Goal: Share content: Share content

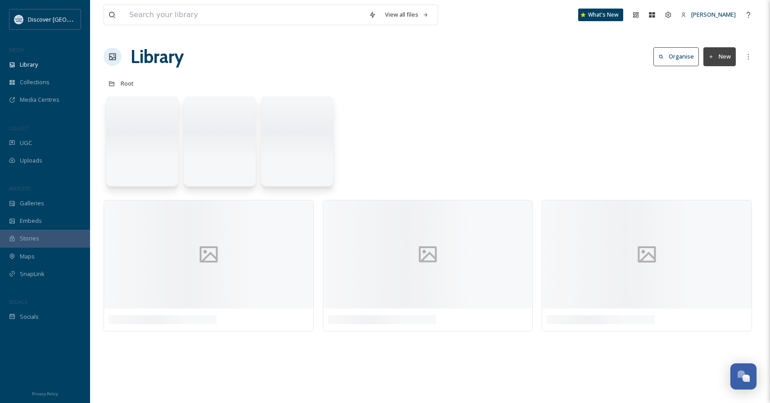
scroll to position [413, 0]
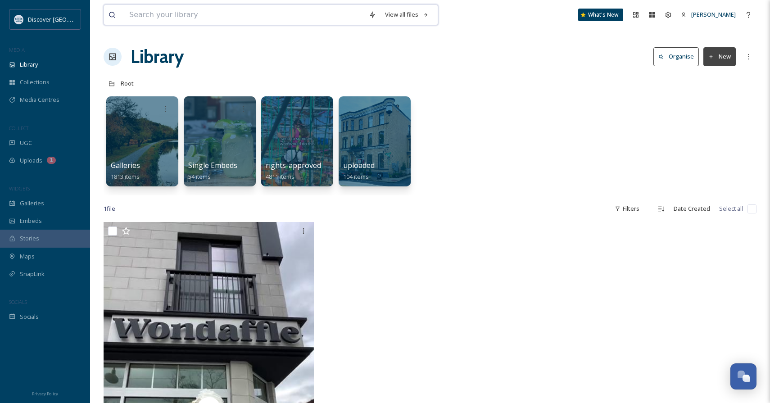
click at [260, 13] on input at bounding box center [245, 15] width 240 height 20
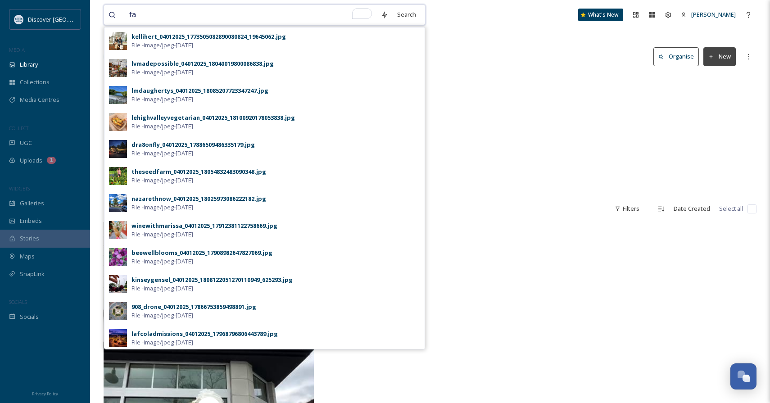
type input "f"
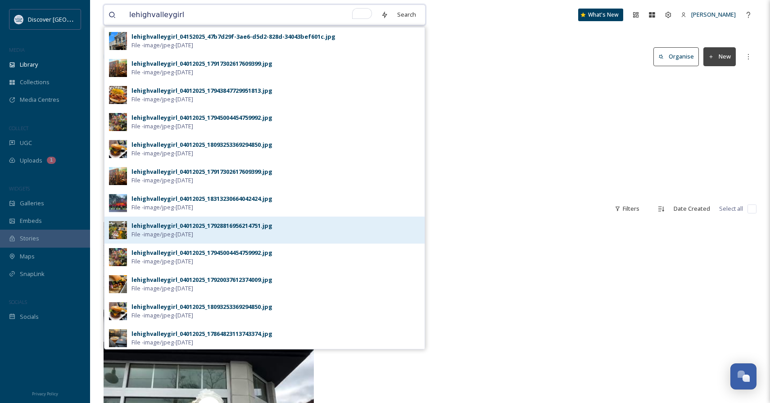
type input "lehighvalleygirl"
click at [218, 230] on div "lehighvalleygirl_04012025_17928816956214751.jpg File - image/jpeg - Apr 01 2025" at bounding box center [275, 230] width 289 height 17
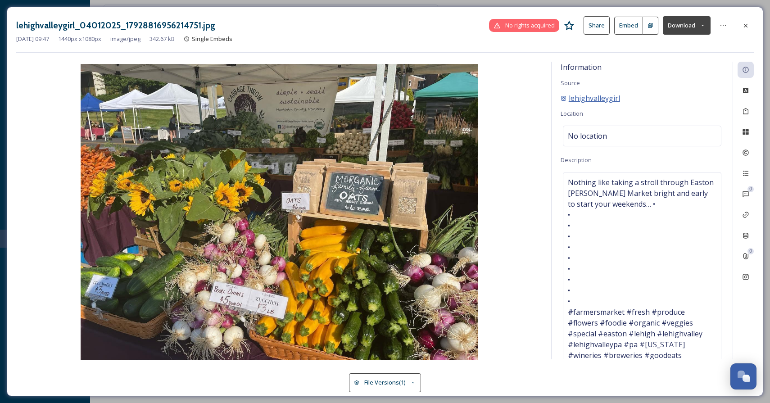
click at [604, 98] on span "lehighvalleygirl" at bounding box center [594, 98] width 51 height 11
click at [593, 98] on span "lehighvalleygirl" at bounding box center [594, 98] width 51 height 11
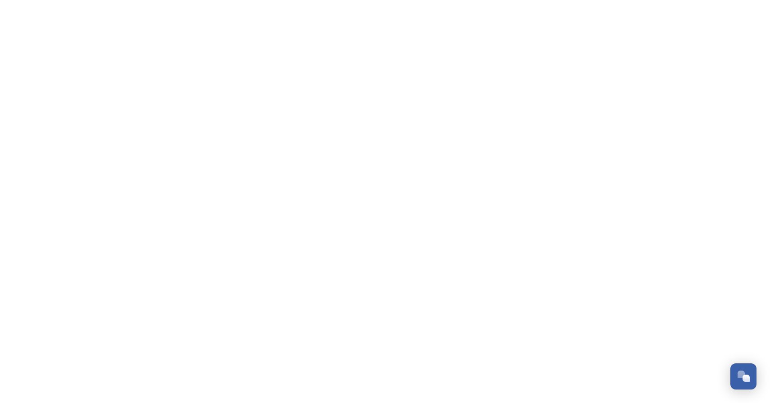
scroll to position [413, 0]
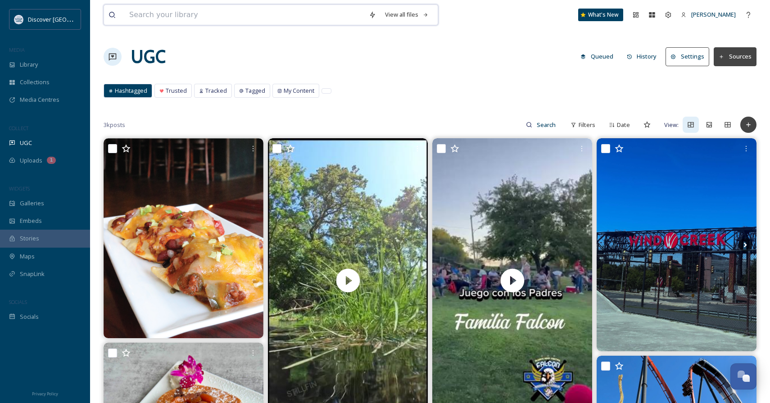
click at [195, 14] on input at bounding box center [245, 15] width 240 height 20
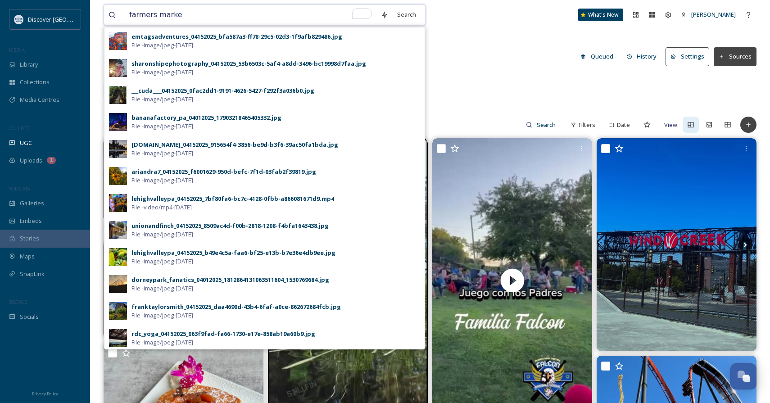
type input "farmers market"
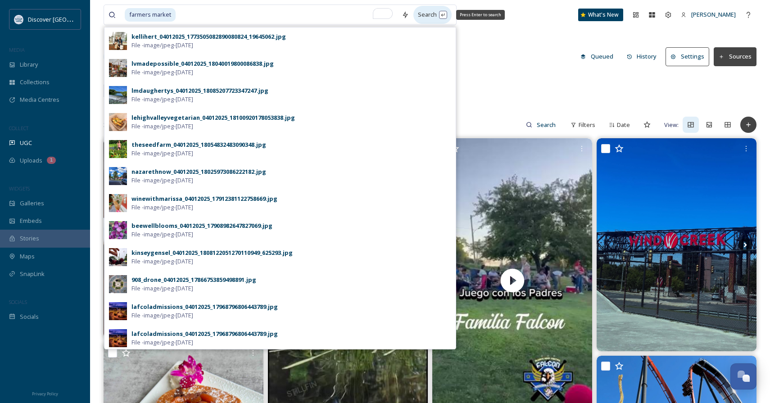
click at [429, 16] on div "Search Press Enter to search" at bounding box center [432, 15] width 38 height 18
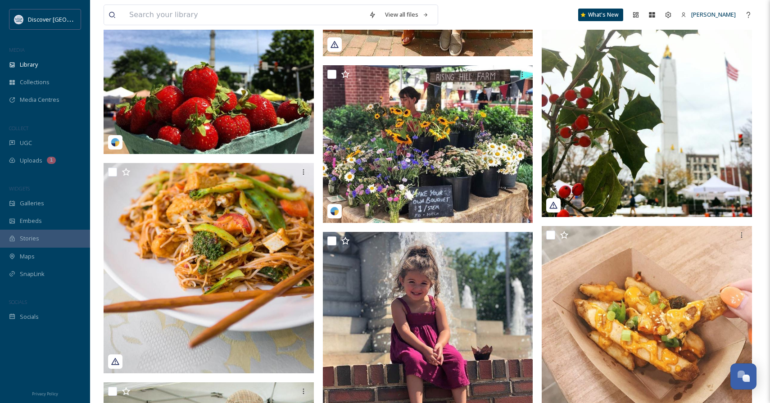
scroll to position [653, 0]
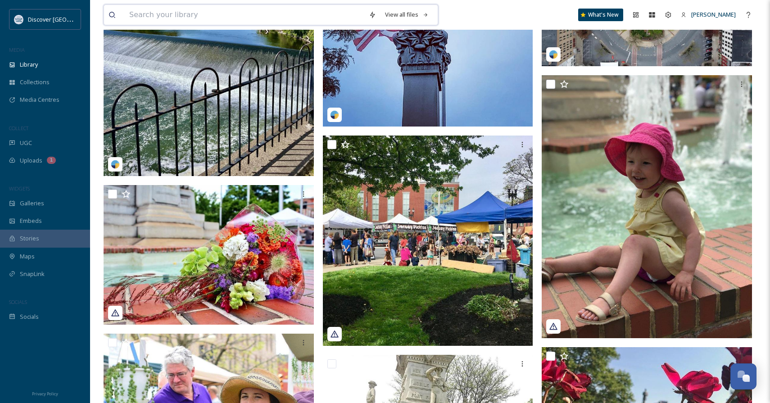
click at [222, 18] on input at bounding box center [245, 15] width 240 height 20
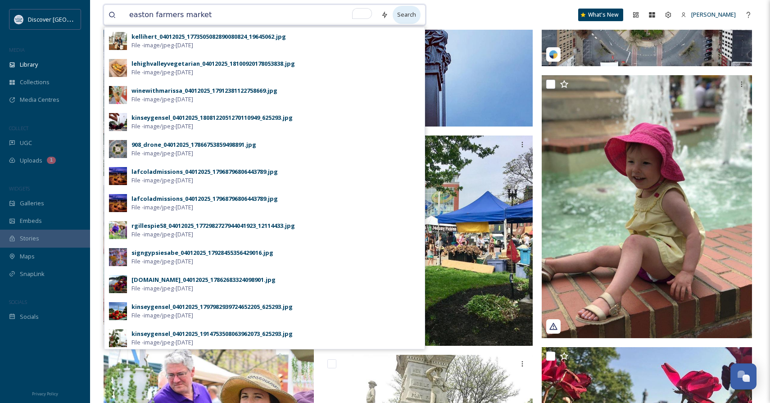
type input "easton farmers market"
click at [402, 13] on div "Search" at bounding box center [407, 15] width 28 height 18
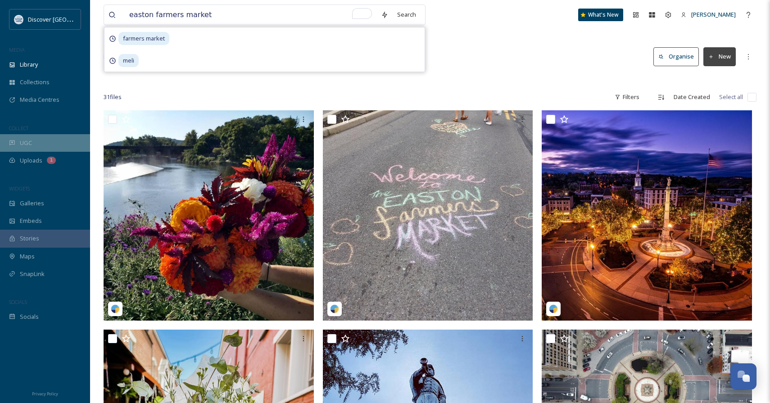
click at [42, 138] on div "UGC" at bounding box center [45, 143] width 90 height 18
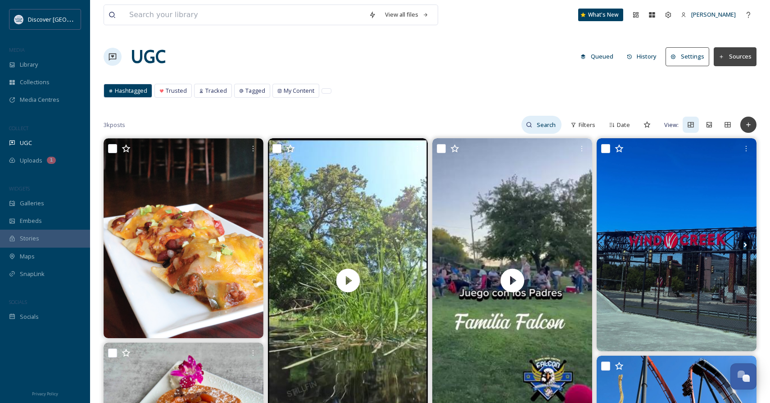
click at [539, 125] on input at bounding box center [546, 125] width 29 height 18
type input "easton farmers market"
click at [556, 123] on icon at bounding box center [553, 125] width 6 height 6
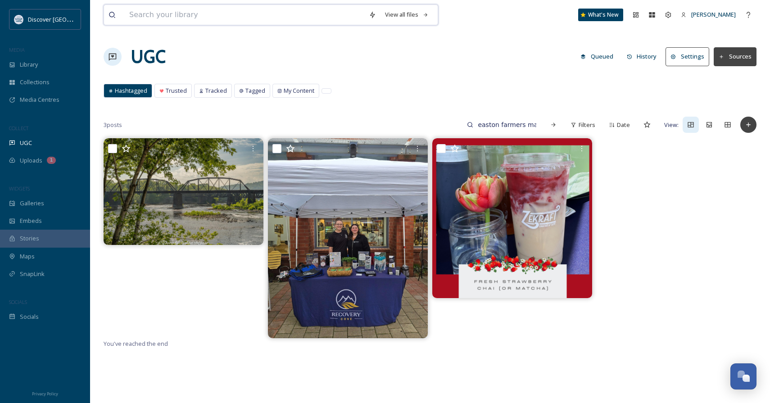
click at [249, 17] on input at bounding box center [245, 15] width 240 height 20
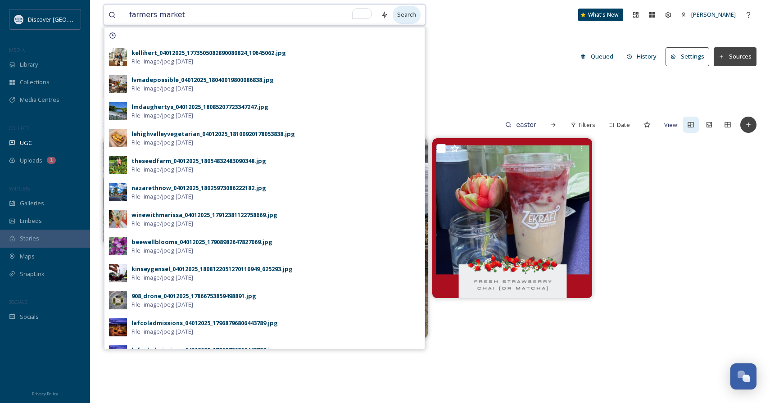
type input "farmers market"
click at [403, 16] on div "Search" at bounding box center [407, 15] width 28 height 18
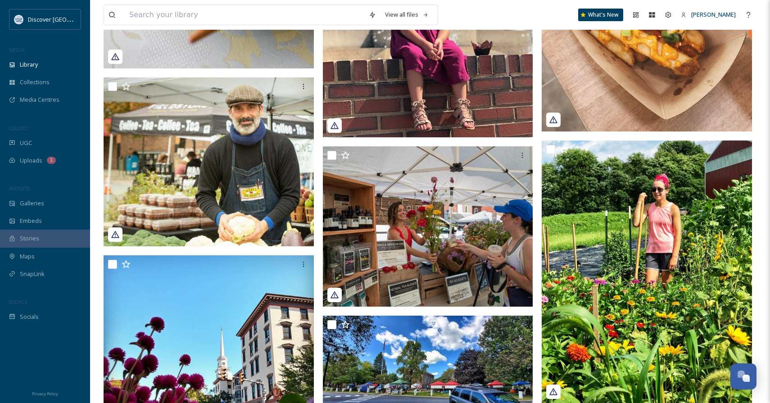
scroll to position [1522, 0]
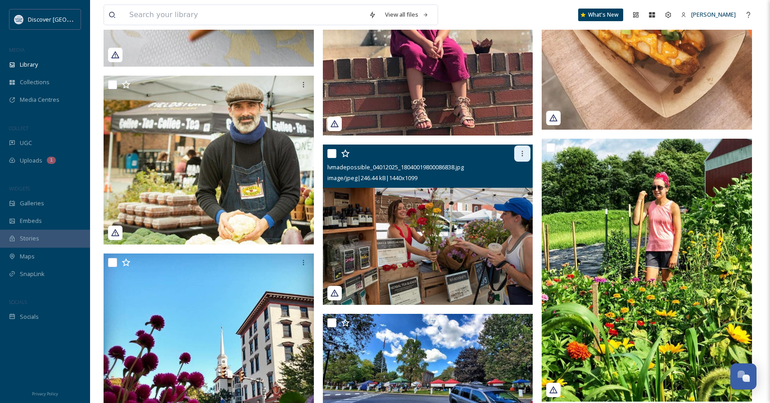
click at [521, 156] on icon at bounding box center [522, 153] width 7 height 7
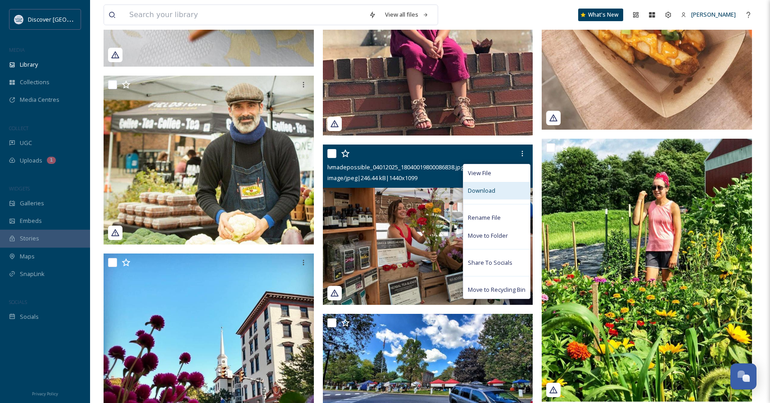
click at [476, 193] on span "Download" at bounding box center [481, 190] width 27 height 9
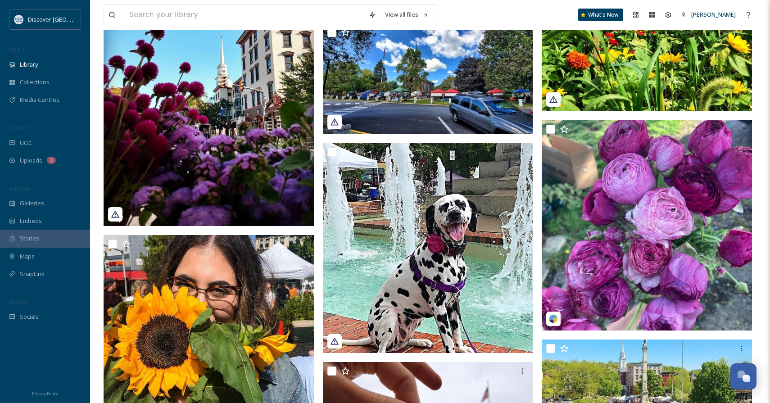
scroll to position [1548, 0]
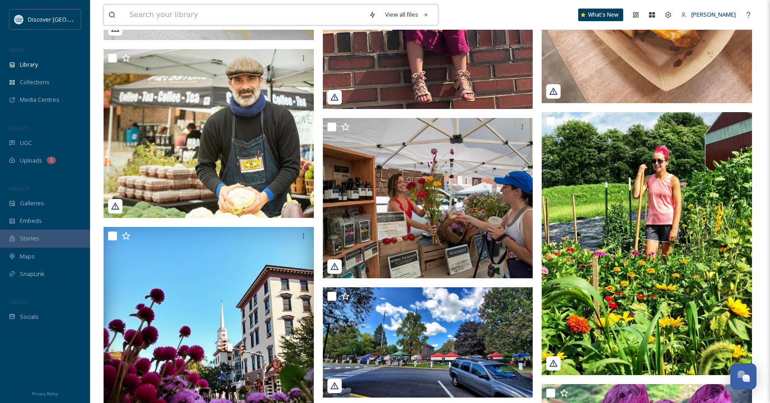
click at [242, 19] on input at bounding box center [245, 15] width 240 height 20
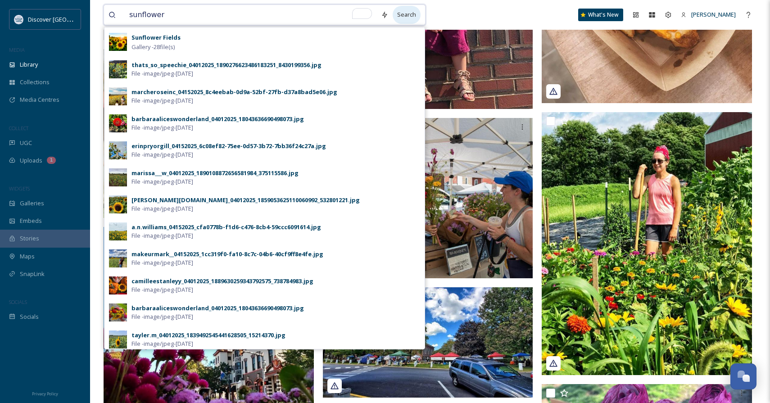
type input "sunflower"
click at [401, 13] on div "Search" at bounding box center [407, 15] width 28 height 18
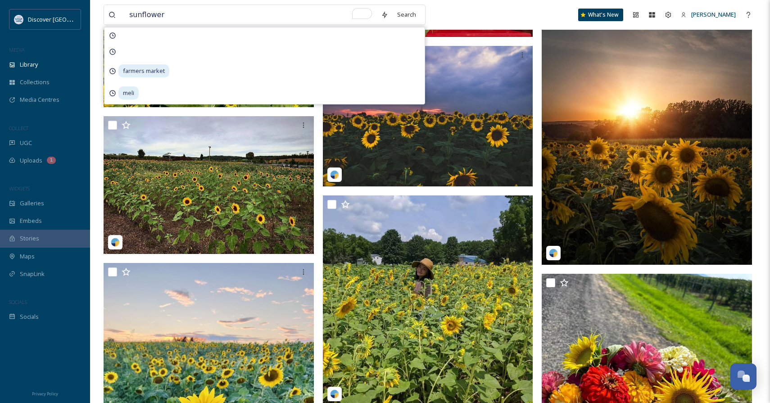
scroll to position [269, 0]
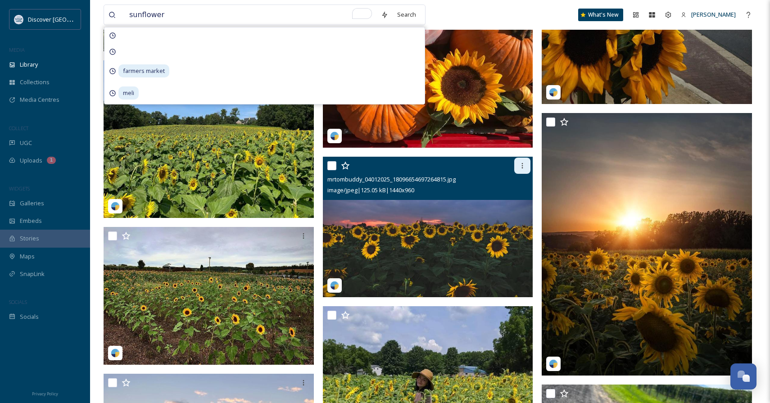
click at [522, 163] on icon at bounding box center [522, 165] width 1 height 5
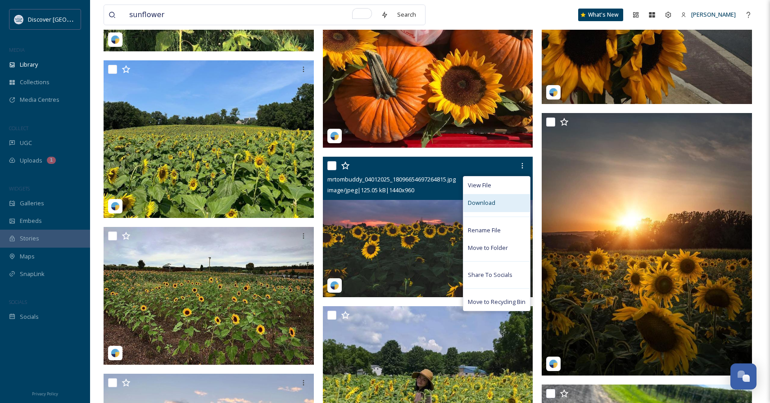
click at [497, 202] on div "Download" at bounding box center [496, 203] width 67 height 18
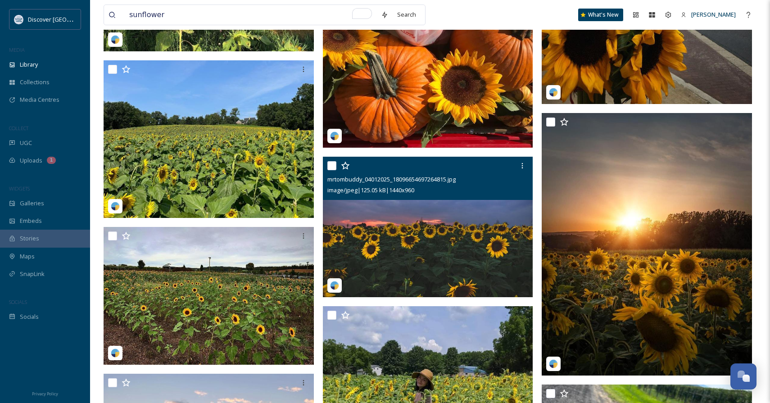
click at [359, 183] on span "mrtombuddy_04012025_18096654697264815.jpg" at bounding box center [391, 179] width 128 height 8
click at [435, 181] on span "mrtombuddy_04012025_18096654697264815.jpg" at bounding box center [391, 179] width 128 height 8
click at [523, 167] on icon at bounding box center [522, 165] width 7 height 7
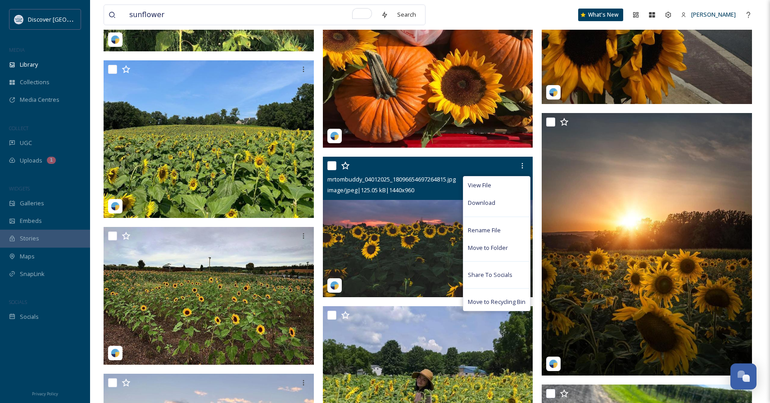
click at [407, 244] on img at bounding box center [428, 227] width 210 height 140
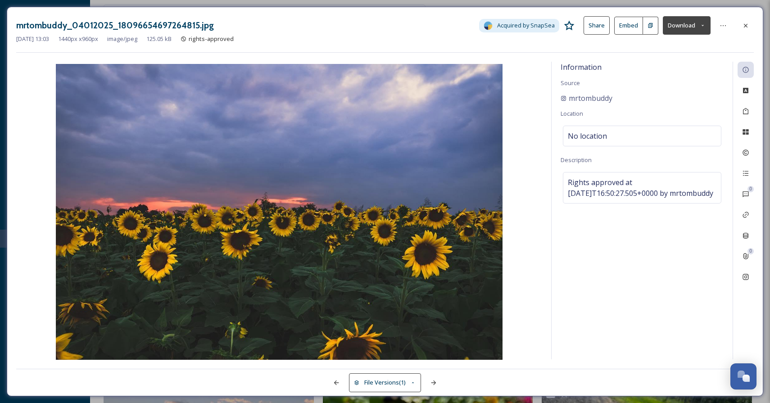
drag, startPoint x: 624, startPoint y: 97, endPoint x: 635, endPoint y: 95, distance: 11.5
click at [635, 95] on div "mrtombuddy" at bounding box center [642, 98] width 163 height 11
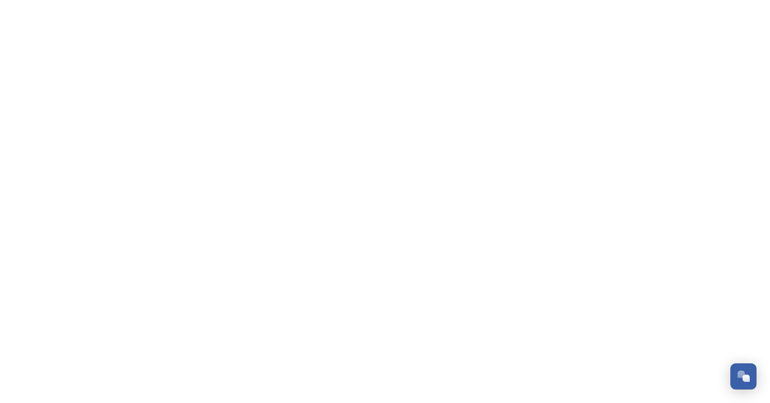
scroll to position [413, 0]
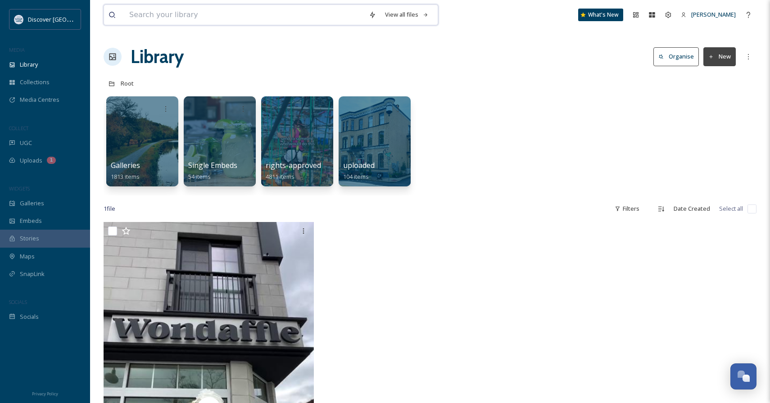
click at [216, 19] on input at bounding box center [245, 15] width 240 height 20
type input "u"
click at [13, 149] on div "UGC" at bounding box center [45, 143] width 90 height 18
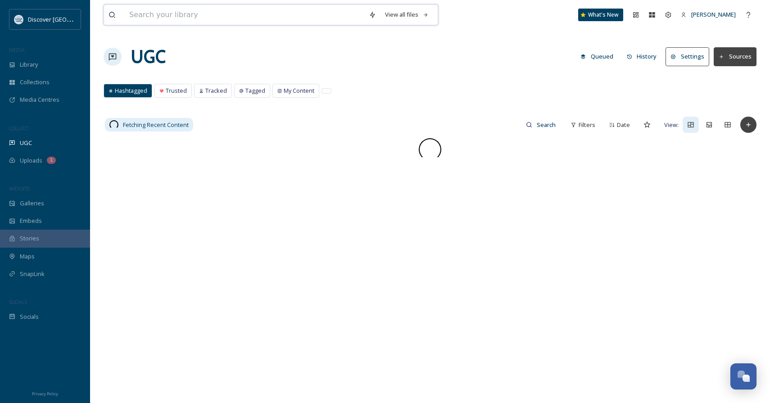
click at [211, 22] on input at bounding box center [245, 15] width 240 height 20
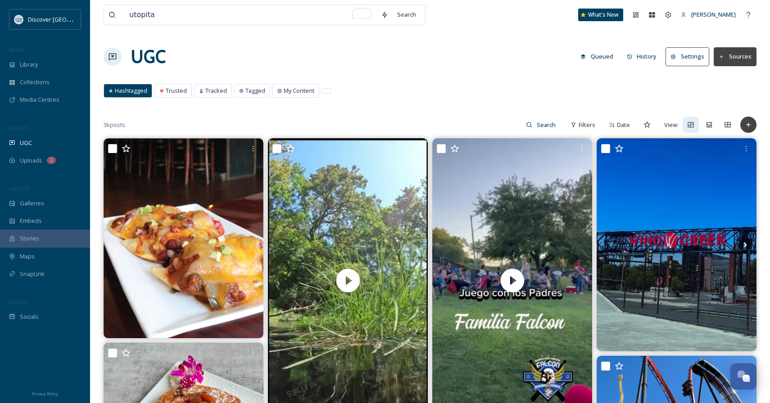
click at [231, 12] on input "utopita" at bounding box center [251, 15] width 252 height 20
type input "utopitafreshmediterranean"
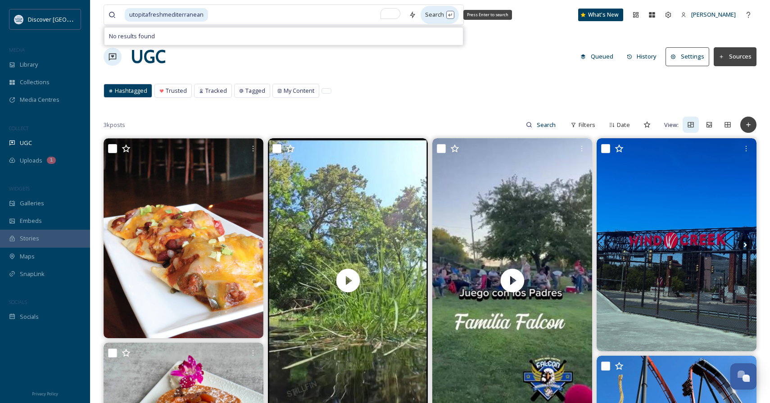
click at [434, 18] on div "Search Press Enter to search" at bounding box center [440, 15] width 38 height 18
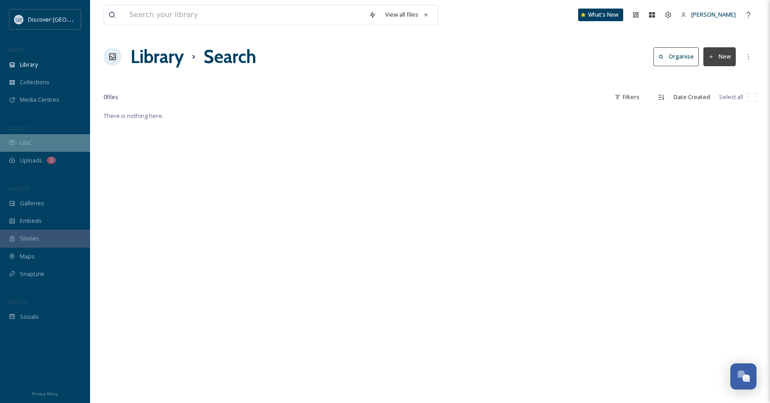
click at [45, 134] on div "UGC" at bounding box center [45, 143] width 90 height 18
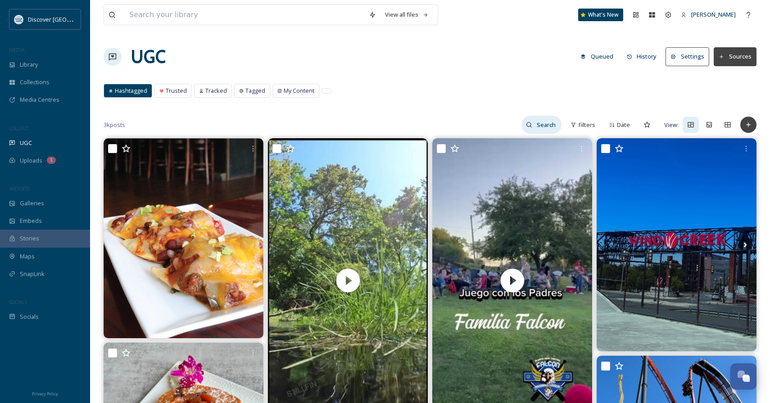
click at [553, 120] on input at bounding box center [546, 125] width 29 height 18
type input "utopita"
click at [552, 122] on icon at bounding box center [553, 125] width 6 height 6
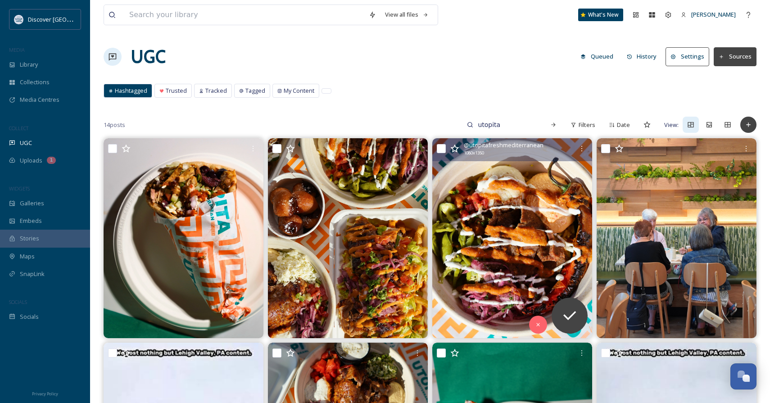
click at [498, 236] on img at bounding box center [512, 238] width 160 height 200
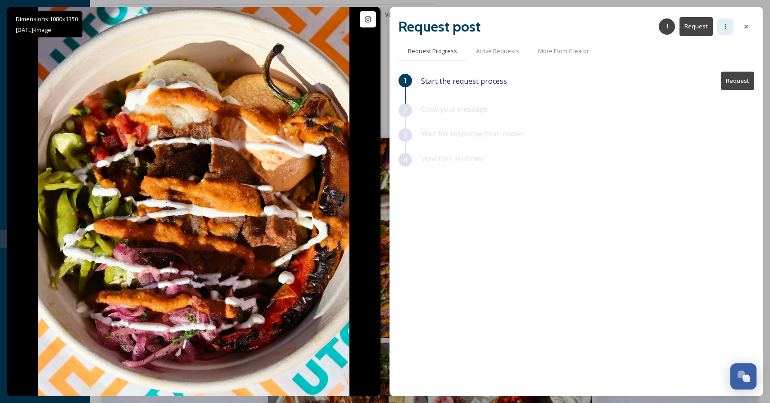
click at [725, 24] on icon at bounding box center [725, 26] width 7 height 7
click at [593, 231] on div "1 Start the request process Request 2 Copy your message 3 Wait for response fro…" at bounding box center [577, 211] width 356 height 278
click at [745, 83] on button "Request" at bounding box center [737, 81] width 33 height 18
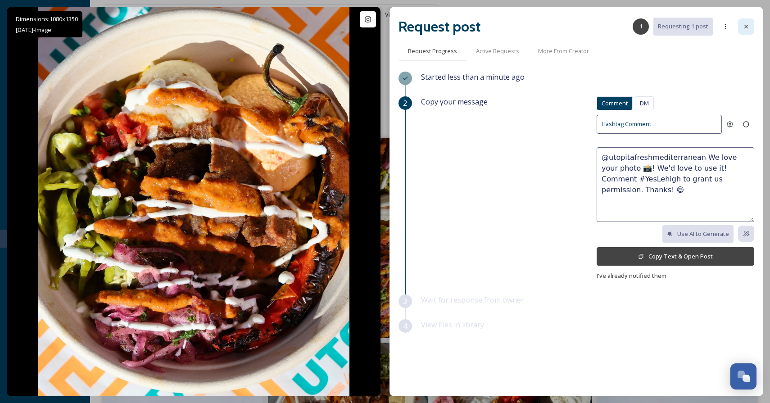
click at [745, 28] on icon at bounding box center [746, 26] width 7 height 7
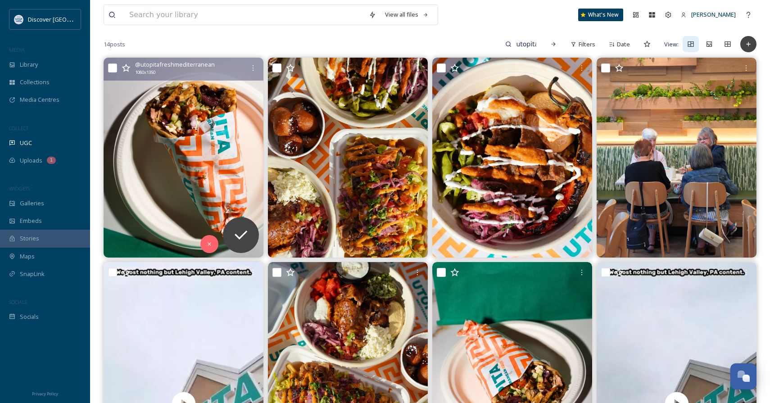
scroll to position [80, 0]
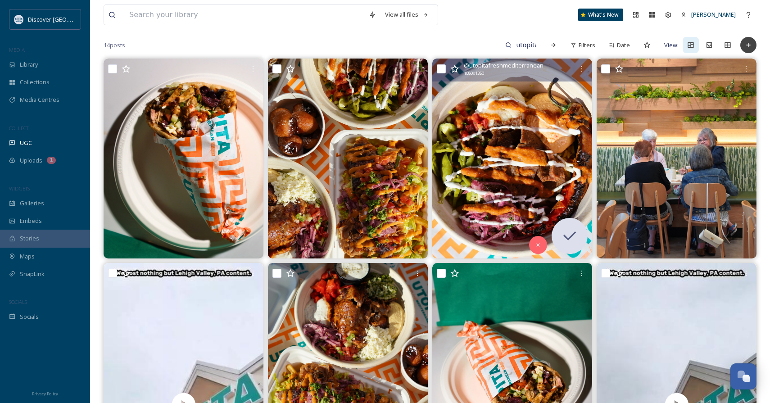
click at [496, 159] on img at bounding box center [512, 159] width 160 height 200
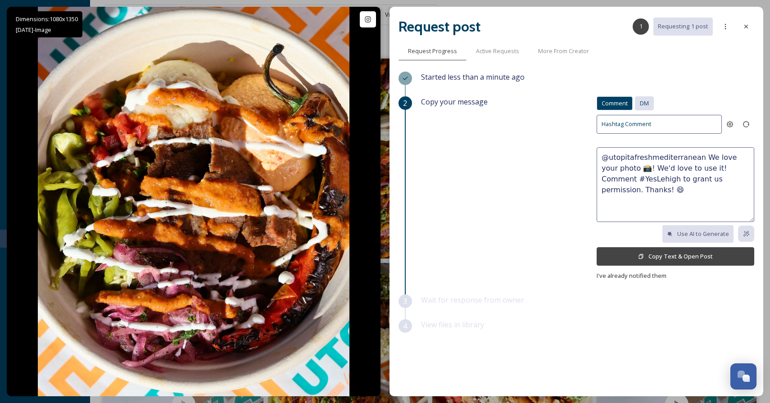
click at [646, 99] on span "DM" at bounding box center [644, 103] width 9 height 9
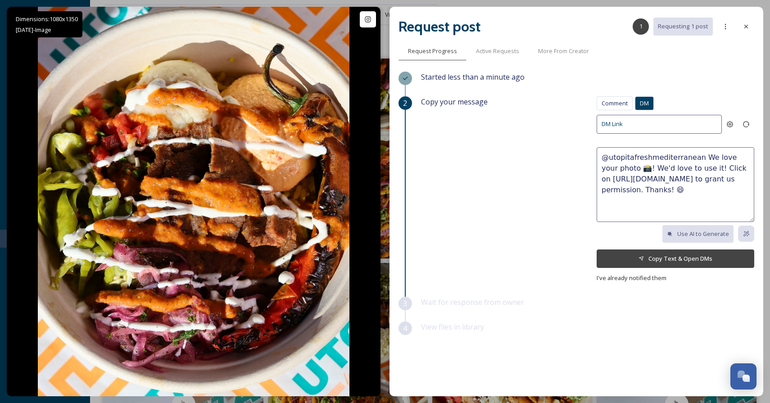
click at [694, 167] on textarea "@utopitafreshmediterranean We love your photo 📸! We'd love to use it! Click on …" at bounding box center [676, 184] width 158 height 75
click at [681, 185] on textarea "@utopitafreshmediterranean We love your photo 📸! We'd love to use it in our nex…" at bounding box center [676, 184] width 158 height 75
click at [631, 166] on textarea "@utopitafreshmediterranean We love your photo 📸! We'd love to use it in our nex…" at bounding box center [676, 184] width 158 height 75
click at [673, 181] on textarea "@utopitafreshmediterranean We love your photo! We'd love to use it in our next …" at bounding box center [676, 184] width 158 height 75
click at [738, 180] on textarea "@utopitafreshmediterranean We love your photo! We'd love to use it in our next …" at bounding box center [676, 184] width 158 height 75
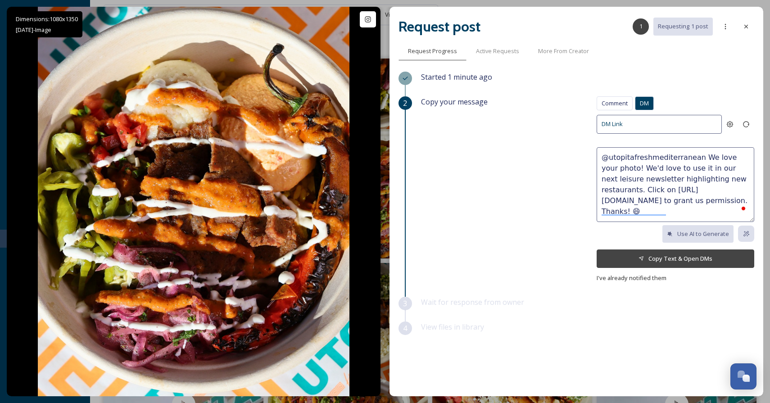
click at [657, 178] on textarea "@utopitafreshmediterranean We love your photo! We'd love to use it in our next …" at bounding box center [676, 184] width 158 height 75
click at [685, 179] on textarea "@utopitafreshmediterranean We love your photo! We'd love to use it in our next …" at bounding box center [676, 184] width 158 height 75
click at [618, 177] on textarea "@utopitafreshmediterranean We love your photo! We'd love to use it in our next …" at bounding box center [676, 184] width 158 height 75
click at [662, 177] on textarea "@utopitafreshmediterranean We love your photo! We'd love to use it in our next …" at bounding box center [676, 184] width 158 height 75
click at [693, 177] on textarea "@utopitafreshmediterranean We love your photo! We'd love to use it in our next …" at bounding box center [676, 184] width 158 height 75
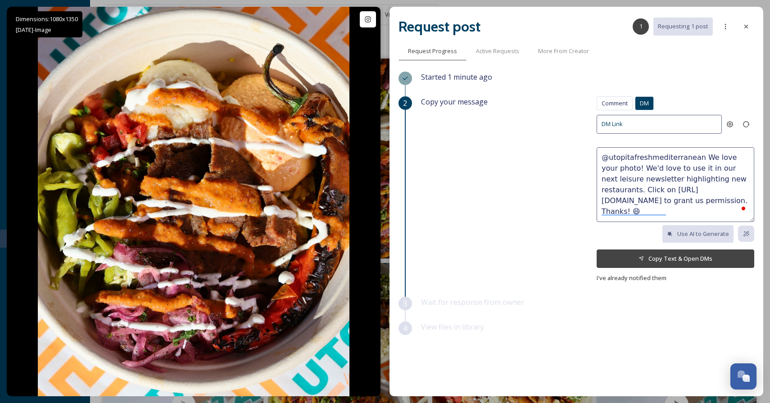
click at [625, 191] on textarea "@utopitafreshmediterranean We love your photo! We'd love to use it in our next …" at bounding box center [676, 184] width 158 height 75
click at [702, 209] on textarea "@utopitafreshmediterranean We love your photo! We'd love to use it in our next …" at bounding box center [676, 184] width 158 height 75
click at [702, 184] on textarea "@utopitafreshmediterranean We love your photo! We'd love to use it in our next …" at bounding box center [676, 184] width 158 height 75
click at [633, 166] on textarea "@utopitafreshmediterranean We love your photo! We'd love to use it in our next …" at bounding box center [676, 184] width 158 height 75
click at [684, 170] on textarea "@utopitafreshmediterranean We love your photo! We'd love to use it in our next …" at bounding box center [676, 184] width 158 height 75
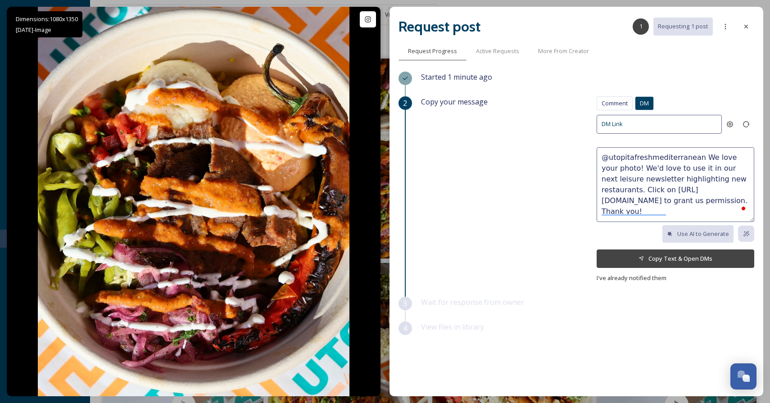
click at [729, 180] on textarea "@utopitafreshmediterranean We love your photo! We'd love to use it in our next …" at bounding box center [676, 184] width 158 height 75
click at [669, 171] on textarea "@utopitafreshmediterranean We love your photo! We'd love to use it in our next …" at bounding box center [676, 184] width 158 height 75
click at [711, 182] on textarea "@utopitafreshmediterranean We love your photo! We'd love to use it in our next …" at bounding box center [676, 184] width 158 height 75
click at [729, 177] on textarea "@utopitafreshmediterranean We love your photo! We'd love to use it in our next …" at bounding box center [676, 184] width 158 height 75
click at [704, 184] on textarea "@utopitafreshmediterranean We love your photo! We'd love to use it in our next …" at bounding box center [676, 184] width 158 height 75
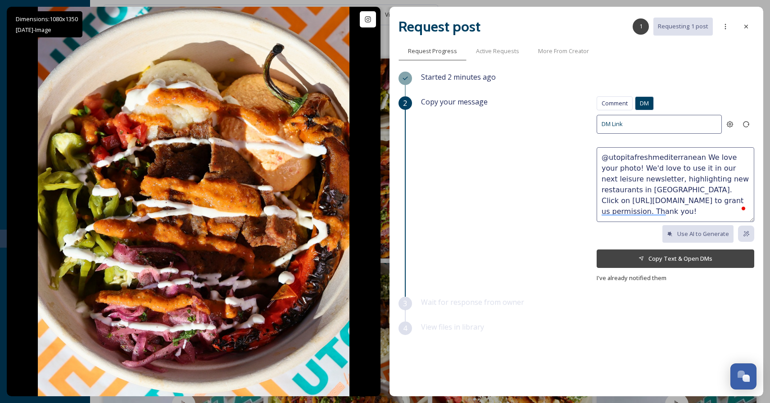
click at [693, 195] on textarea "@utopitafreshmediterranean We love your photo! We'd love to use it in our next …" at bounding box center [676, 184] width 158 height 75
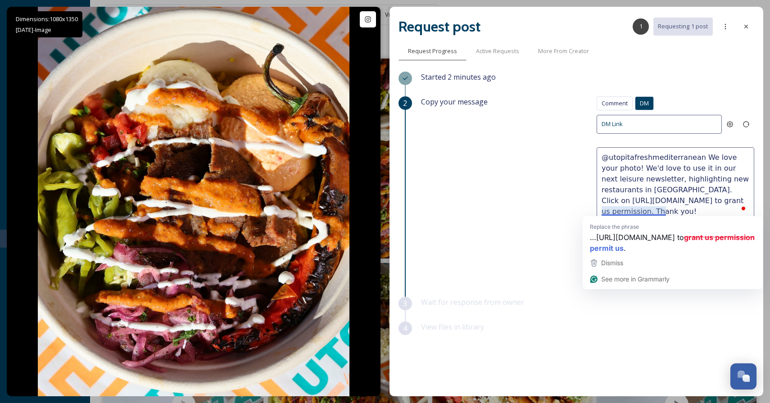
click at [670, 209] on textarea "@utopitafreshmediterranean We love your photo! We'd love to use it in our next …" at bounding box center [676, 184] width 158 height 75
click at [665, 209] on textarea "@utopitafreshmediterranean We love your photo! We'd love to use it in our next …" at bounding box center [676, 184] width 158 height 75
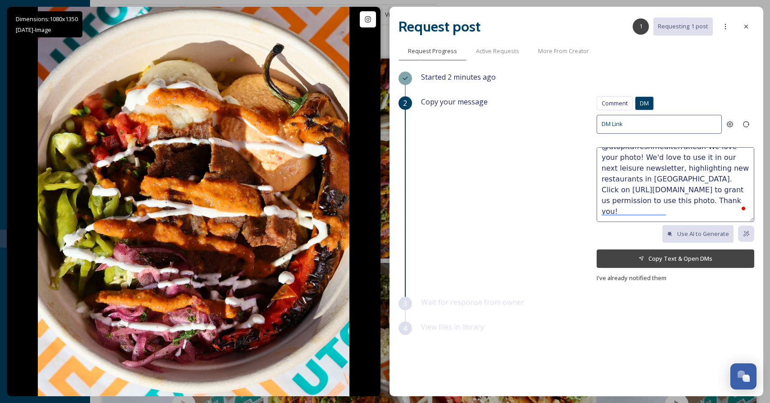
scroll to position [11, 0]
click at [679, 209] on textarea "@utopitafreshmediterranean We love your photo! We'd love to use it in our next …" at bounding box center [676, 184] width 158 height 75
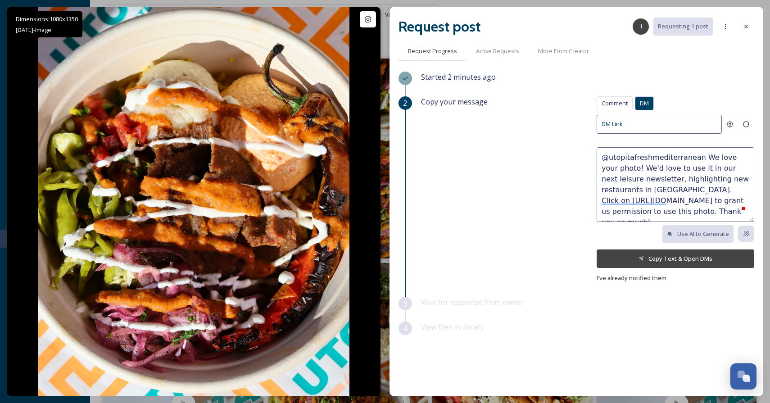
scroll to position [0, 0]
drag, startPoint x: 698, startPoint y: 154, endPoint x: 583, endPoint y: 157, distance: 114.4
click at [583, 157] on div "Copy your message Comment DM Comment DM DM Link @utopitafreshmediterranean We l…" at bounding box center [587, 189] width 333 height 187
click at [722, 187] on textarea "We love your photo! We'd love to use it in our next leisure newsletter, highlig…" at bounding box center [676, 184] width 158 height 75
click at [643, 154] on textarea "We love your photo! We'd love to use it in our next leisure newsletter, highlig…" at bounding box center [676, 184] width 158 height 75
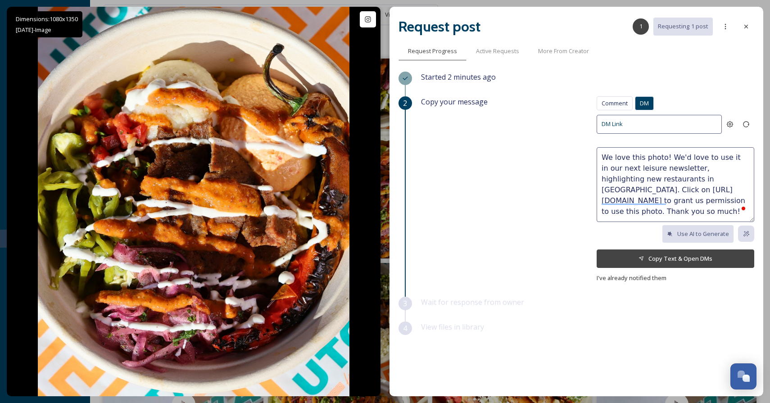
click at [661, 156] on textarea "We love this photo! We'd love to use it in our next leisure newsletter, highlig…" at bounding box center [676, 184] width 158 height 75
click at [687, 162] on textarea "We love this photo! We'd love to use it in our next leisure newsletter, highlig…" at bounding box center [676, 184] width 158 height 75
click at [715, 166] on textarea "We love this photo! We'd love to use it in our next leisure newsletter, highlig…" at bounding box center [676, 184] width 158 height 75
click at [695, 163] on textarea "We love this photo! We'd love to use it in our next leisure newsletter, highlig…" at bounding box center [676, 184] width 158 height 75
click at [646, 165] on textarea "We love this photo! We'd love to use it in our next leisure newsletter, highlig…" at bounding box center [676, 184] width 158 height 75
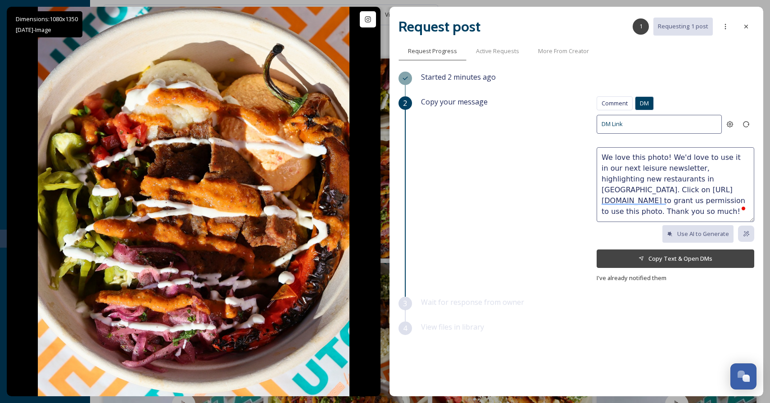
click at [675, 167] on textarea "We love this photo! We'd love to use it in our next leisure newsletter, highlig…" at bounding box center [676, 184] width 158 height 75
click at [711, 186] on textarea "We love this photo! We'd love to use it in our next leisure newsletter and blog…" at bounding box center [676, 184] width 158 height 75
click at [664, 186] on textarea "We love this photo! We'd love to use it in our next leisure newsletter and blog…" at bounding box center [676, 184] width 158 height 75
click at [708, 186] on textarea "We love this photo! We'd love to use it in our next leisure newsletter and blog…" at bounding box center [676, 184] width 158 height 75
click at [700, 201] on textarea "We love this photo! We'd love to use it in our next leisure newsletter and blog…" at bounding box center [676, 184] width 158 height 75
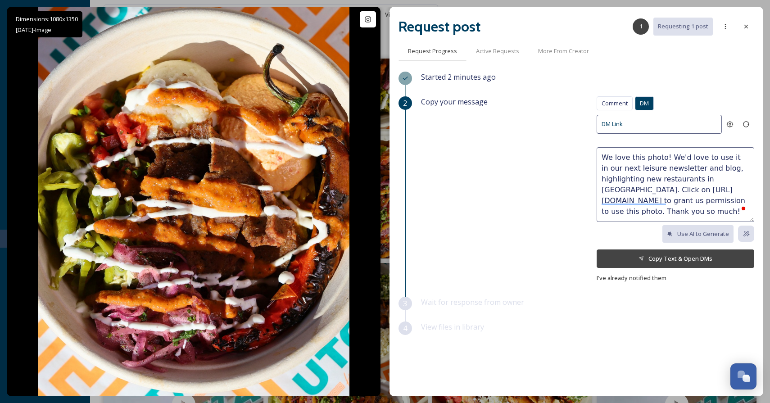
click at [667, 210] on textarea "We love this photo! We'd love to use it in our next leisure newsletter and blog…" at bounding box center [676, 184] width 158 height 75
type textarea "We love this photo! We'd love to use it in our next leisure newsletter and blog…"
click at [682, 258] on button "Copy Text & Open DMs" at bounding box center [676, 258] width 158 height 18
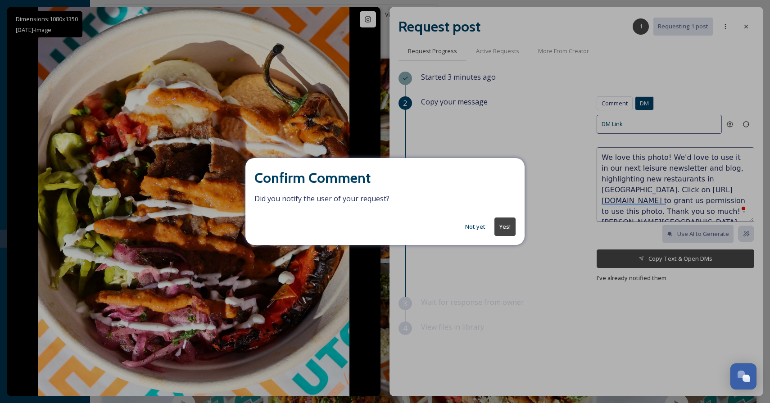
click at [479, 232] on button "Not yet" at bounding box center [475, 227] width 29 height 18
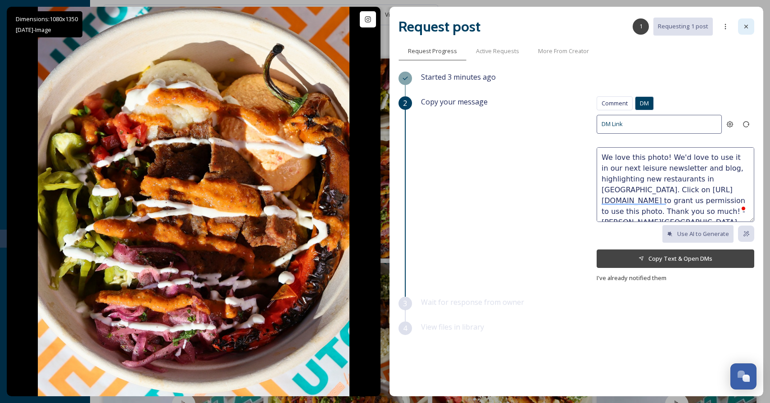
click at [745, 28] on icon at bounding box center [746, 26] width 7 height 7
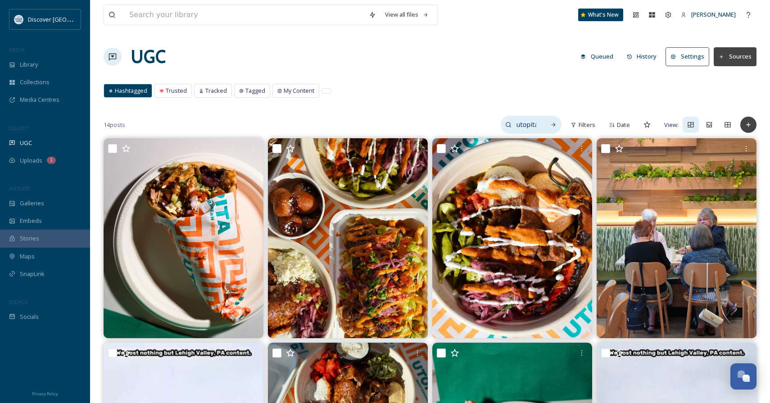
click at [535, 125] on input "utopita" at bounding box center [526, 125] width 29 height 18
click at [535, 125] on input "utopita" at bounding box center [507, 125] width 68 height 18
type input "cafe crewy"
click at [552, 121] on div "Search" at bounding box center [553, 125] width 16 height 16
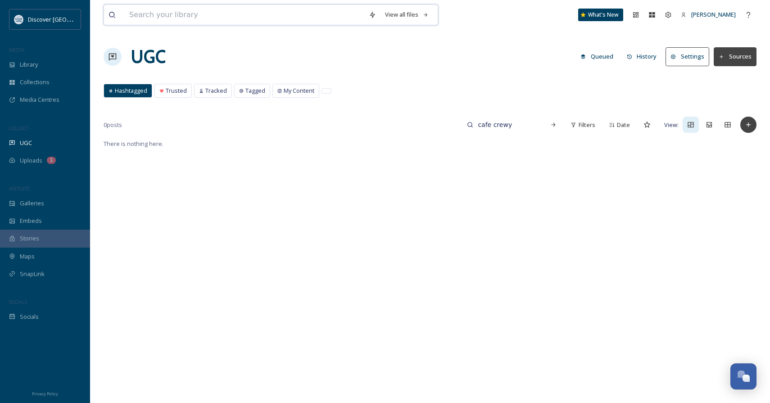
click at [250, 18] on input at bounding box center [245, 15] width 240 height 20
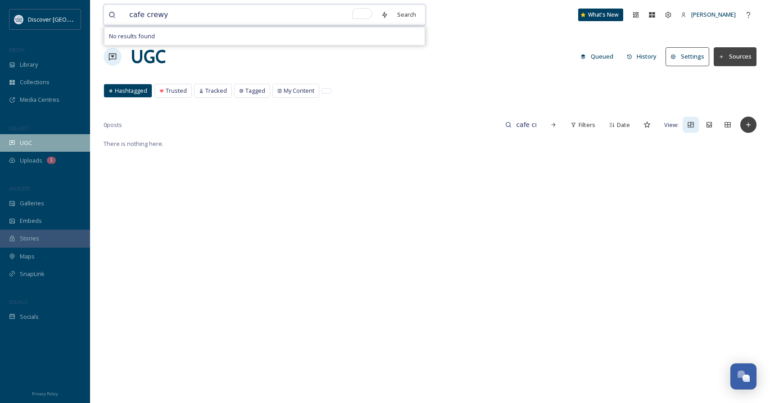
type input "cafe crewy"
click at [48, 143] on div "UGC" at bounding box center [45, 143] width 90 height 18
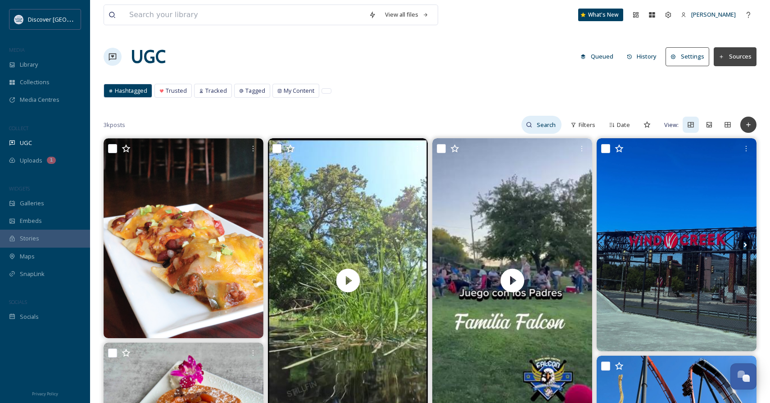
click at [550, 125] on input at bounding box center [546, 125] width 29 height 18
click at [540, 126] on input "cafe crewy" at bounding box center [507, 125] width 68 height 18
type input "cafe crewy"
click at [554, 123] on icon at bounding box center [554, 125] width 4 height 4
